Goal: Transaction & Acquisition: Purchase product/service

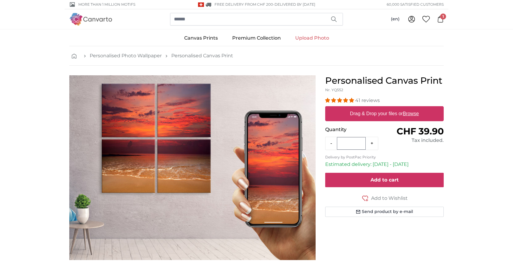
click at [382, 180] on span "Add to cart" at bounding box center [384, 180] width 28 height 6
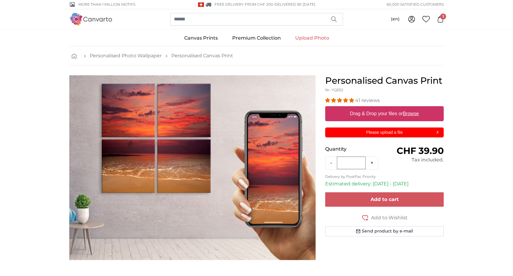
click at [397, 131] on p "Please upload a file" at bounding box center [384, 132] width 111 height 6
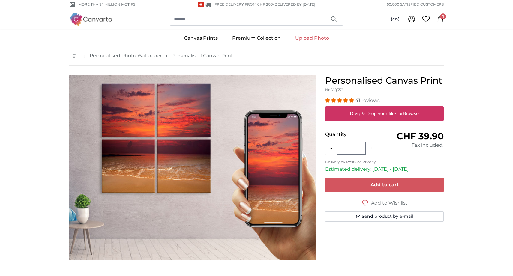
click at [373, 117] on label "Drag & Drop your files or Browse" at bounding box center [384, 114] width 73 height 12
click at [373, 108] on input "Drag & Drop your files or Browse" at bounding box center [384, 107] width 118 height 2
type input "**********"
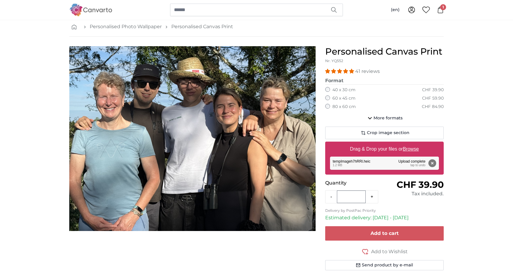
scroll to position [40, 0]
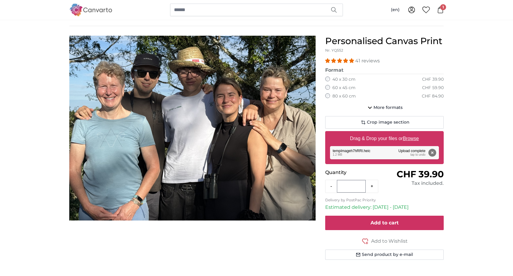
click at [412, 226] on button "Add to cart" at bounding box center [384, 223] width 118 height 14
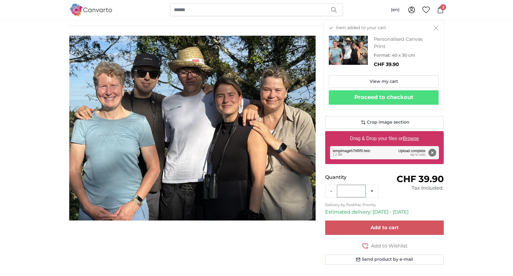
click at [436, 27] on icon "Close" at bounding box center [435, 27] width 5 height 5
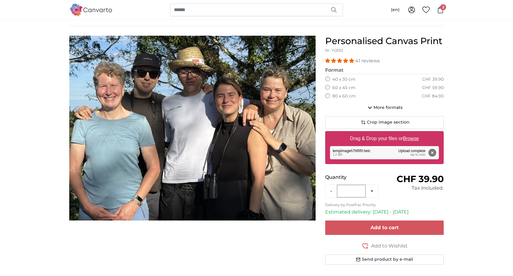
click at [336, 88] on label "60 x 45 cm" at bounding box center [343, 88] width 23 height 6
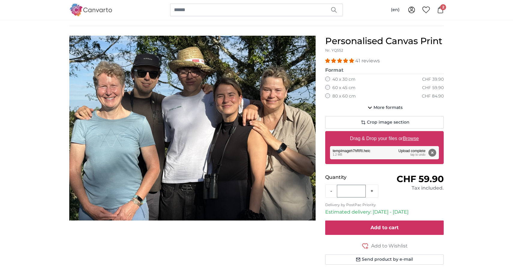
click at [376, 230] on button "Add to cart" at bounding box center [384, 227] width 118 height 14
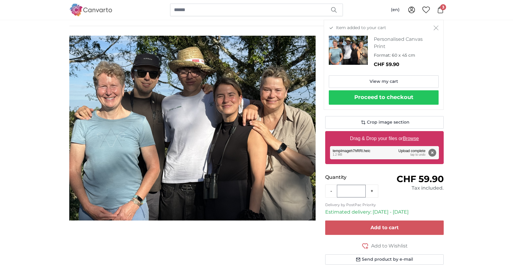
click at [401, 94] on button "Proceed to checkout" at bounding box center [384, 97] width 110 height 14
click at [438, 10] on icon at bounding box center [440, 10] width 5 height 7
